Goal: Check status: Check status

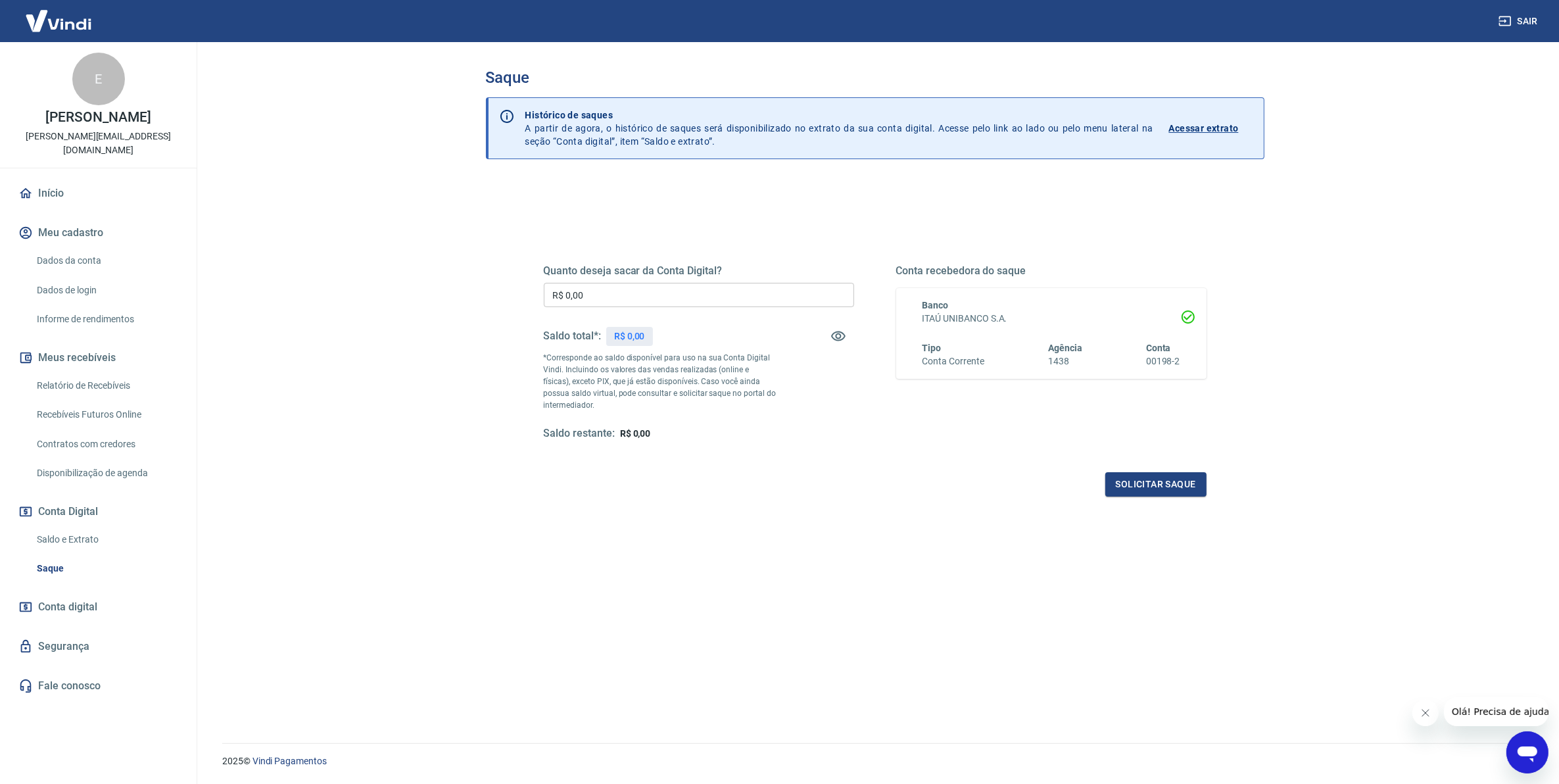
drag, startPoint x: 185, startPoint y: 508, endPoint x: 126, endPoint y: 515, distance: 59.4
click at [185, 508] on div "Início Meu cadastro Dados da conta Dados de login Informe de rendimentos Meus r…" at bounding box center [98, 440] width 196 height 522
click at [83, 526] on link "Saldo e Extrato" at bounding box center [106, 539] width 150 height 27
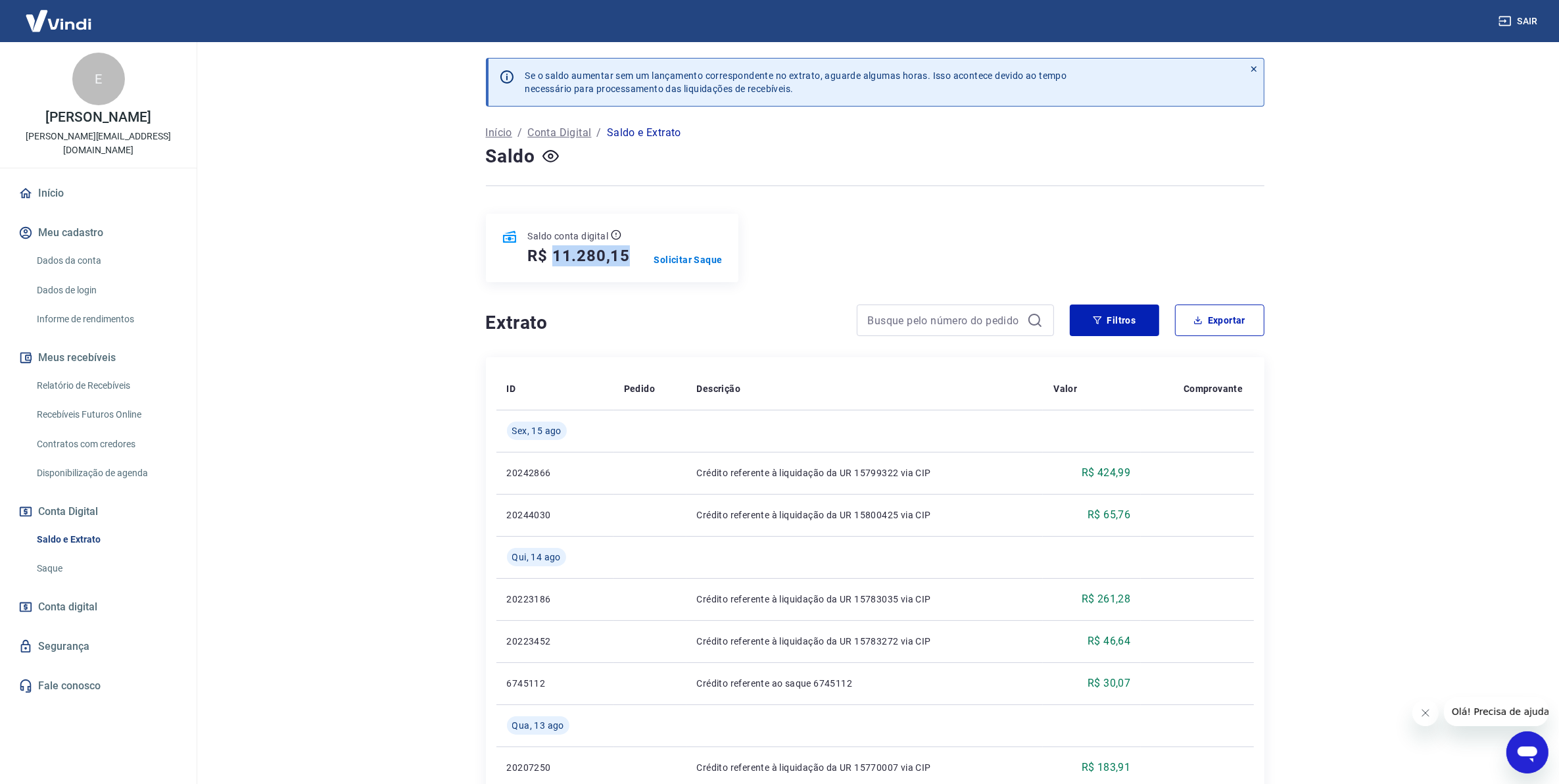
drag, startPoint x: 628, startPoint y: 250, endPoint x: 551, endPoint y: 251, distance: 77.0
click at [551, 251] on h5 "R$ 11.280,15" at bounding box center [579, 256] width 103 height 21
copy h5 "11.280,15"
